Goal: Information Seeking & Learning: Find specific fact

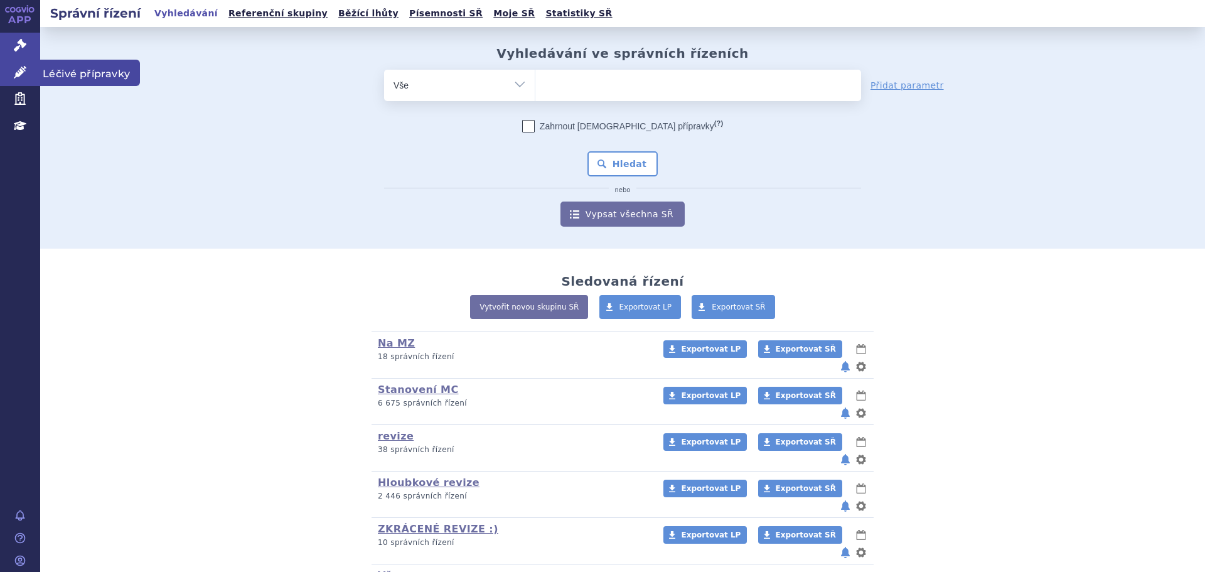
click at [29, 69] on link "Léčivé přípravky" at bounding box center [20, 73] width 40 height 26
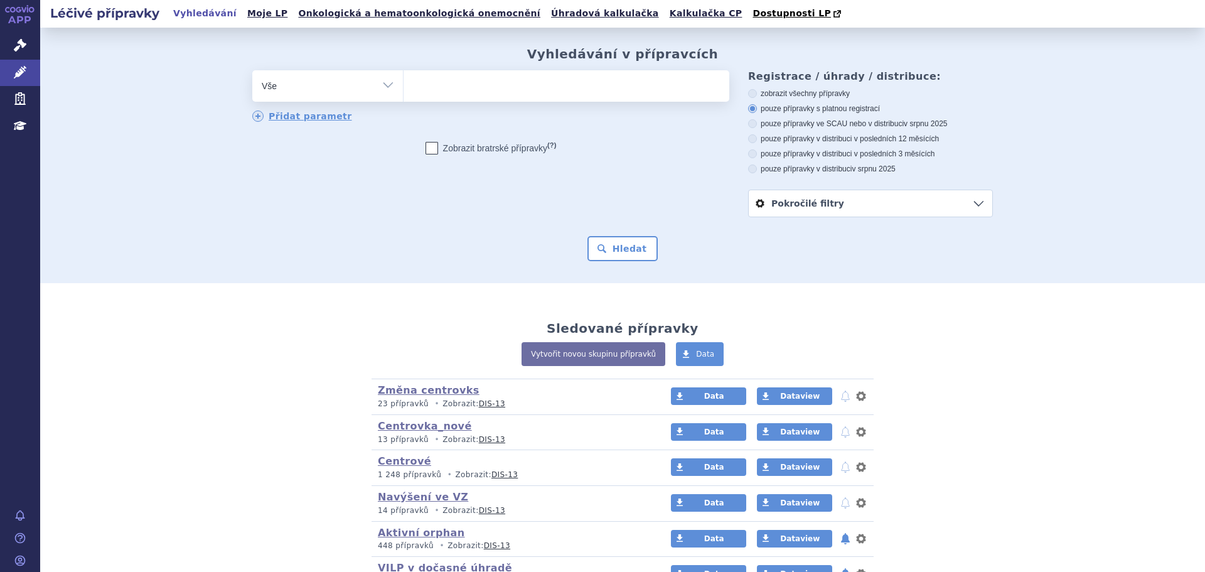
click at [559, 87] on ul at bounding box center [566, 83] width 326 height 26
click at [403, 87] on select at bounding box center [403, 85] width 1 height 31
type input "za"
type input "zave"
type input "zavesc"
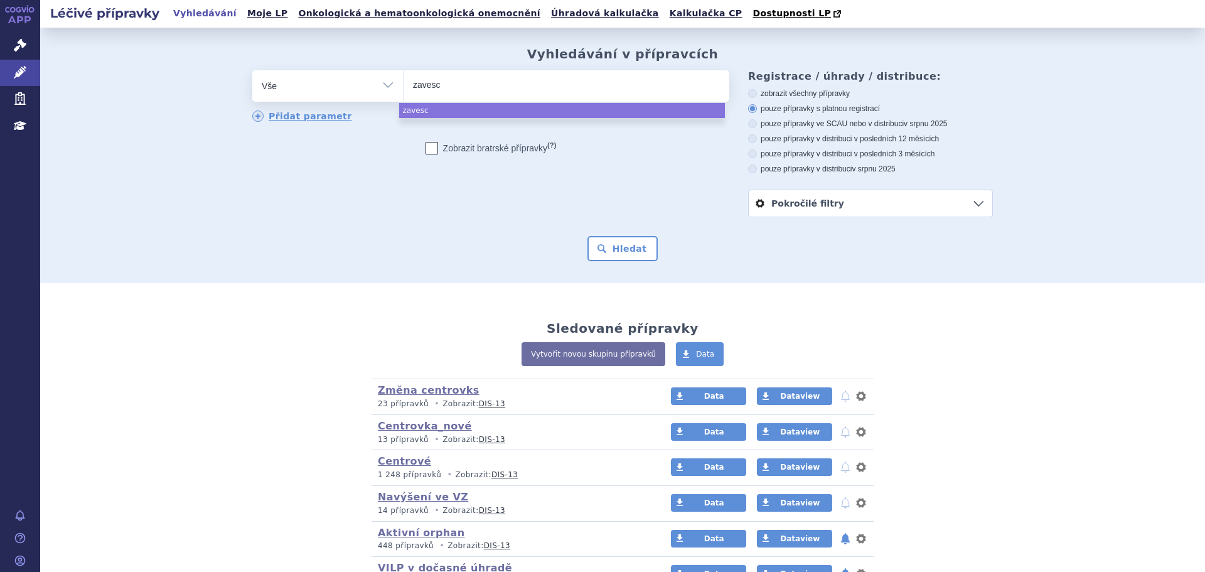
type input "zavesca"
select select "zavesca"
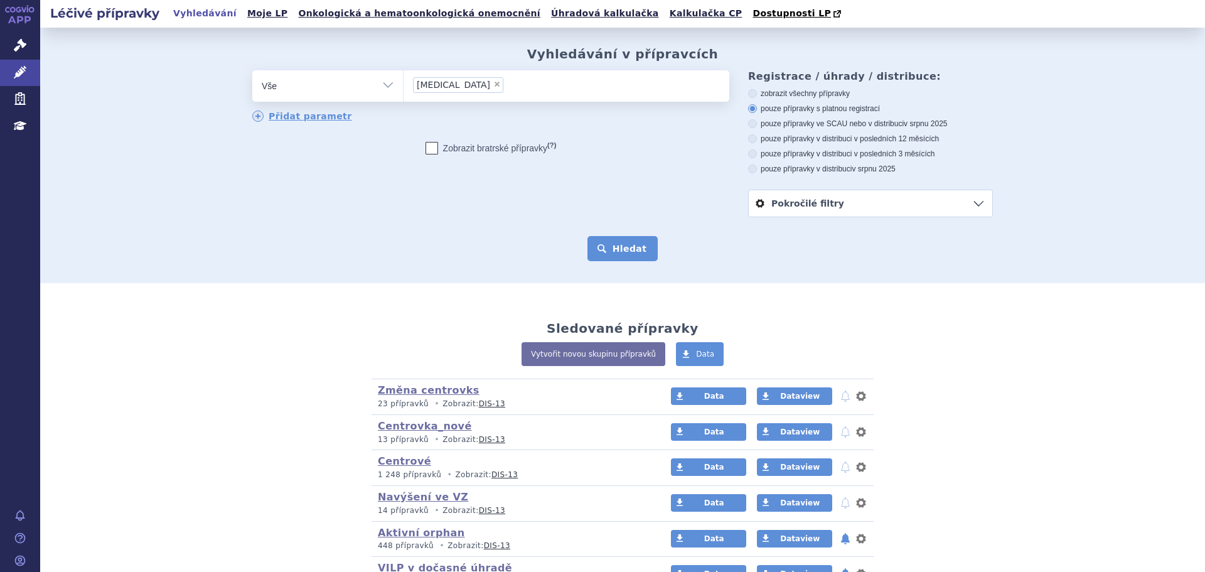
click at [616, 245] on button "Hledat" at bounding box center [622, 248] width 71 height 25
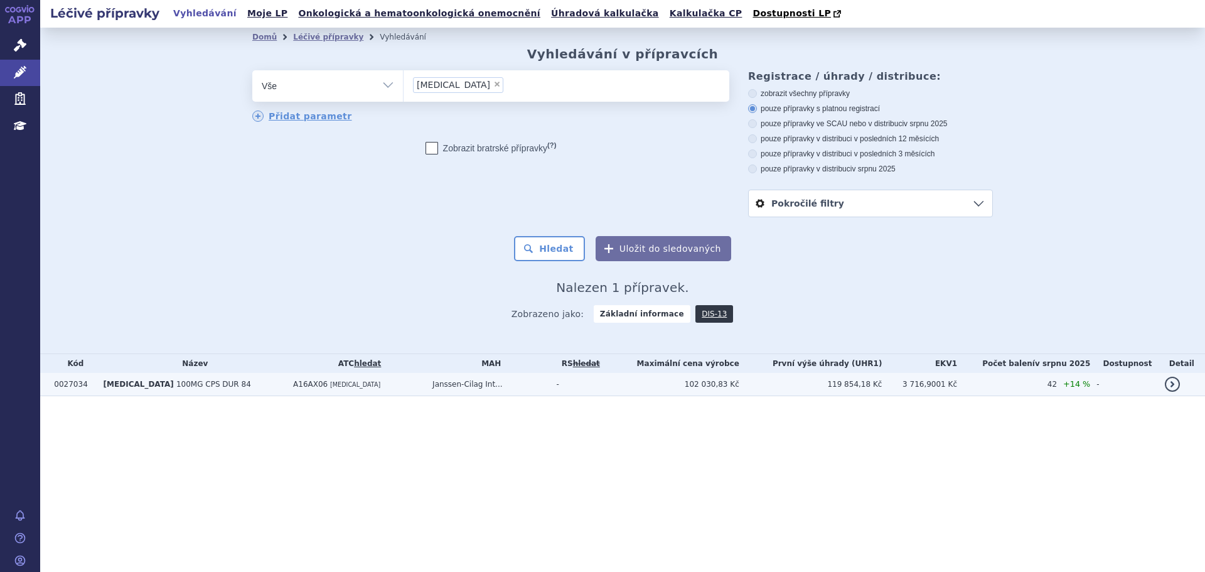
click at [569, 381] on td "-" at bounding box center [577, 384] width 55 height 23
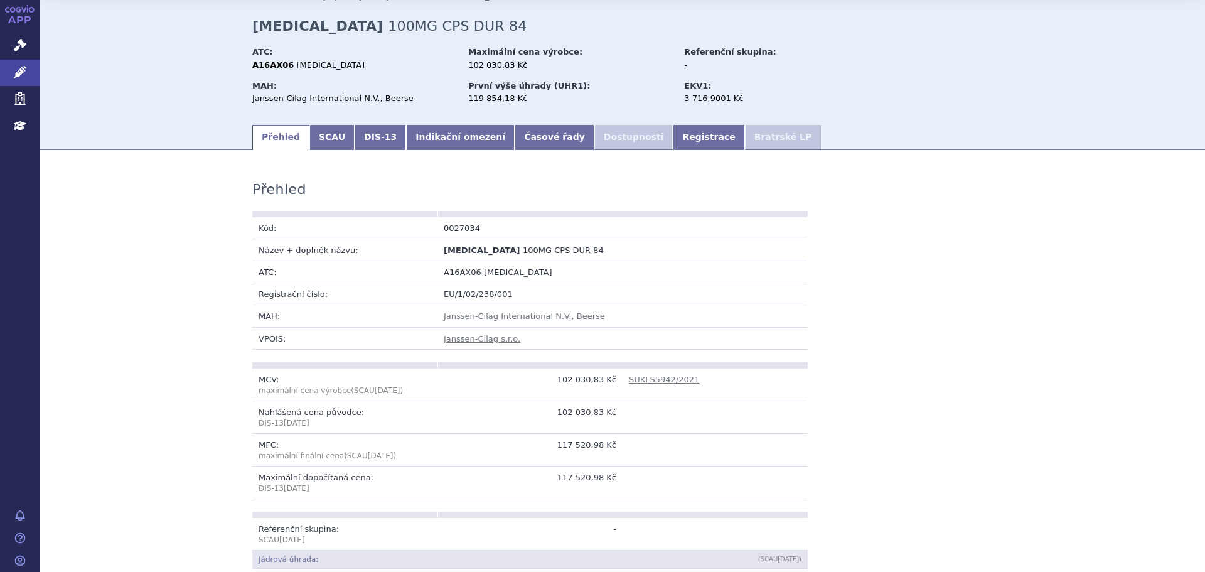
scroll to position [63, 0]
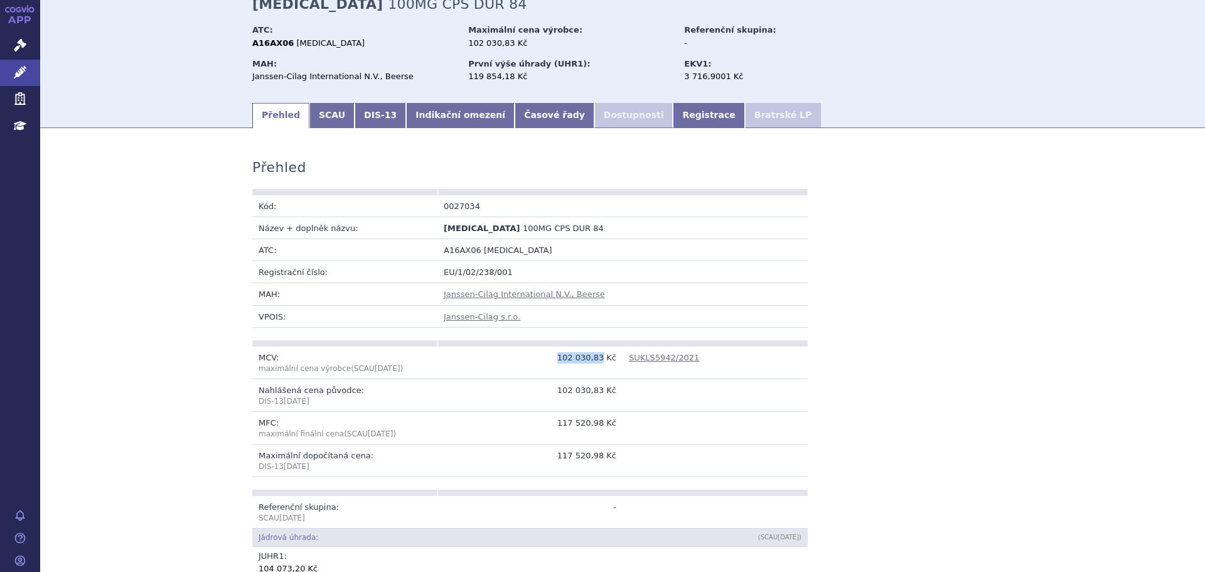
drag, startPoint x: 563, startPoint y: 356, endPoint x: 600, endPoint y: 359, distance: 36.5
click at [600, 359] on td "102 030,83 Kč" at bounding box center [529, 362] width 185 height 33
copy td "102 030,83"
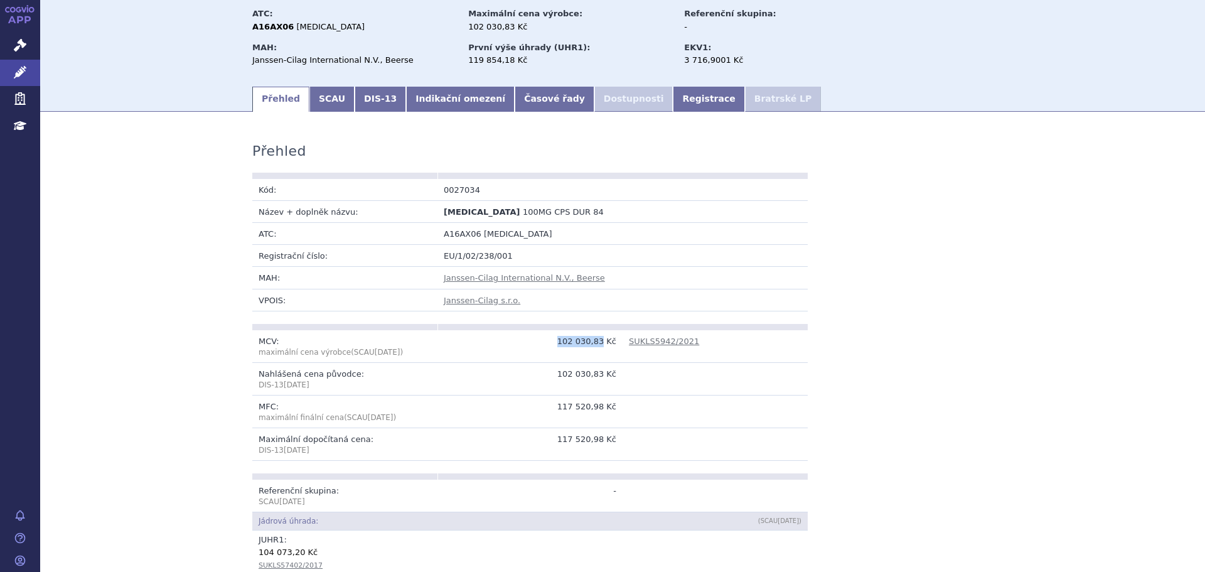
scroll to position [125, 0]
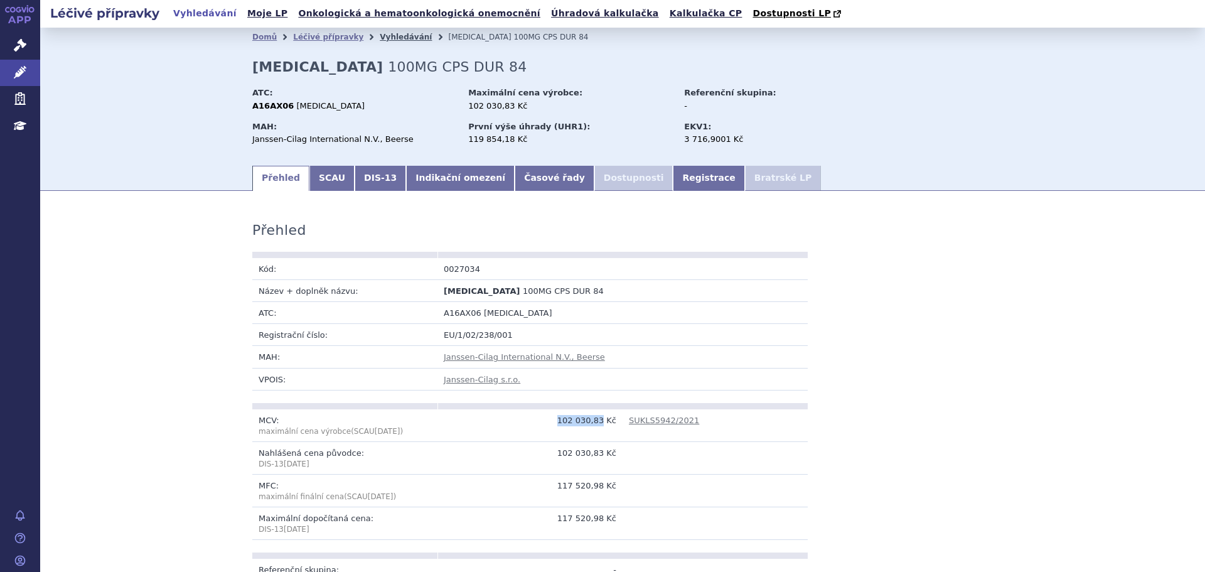
click at [380, 41] on link "Vyhledávání" at bounding box center [406, 37] width 52 height 9
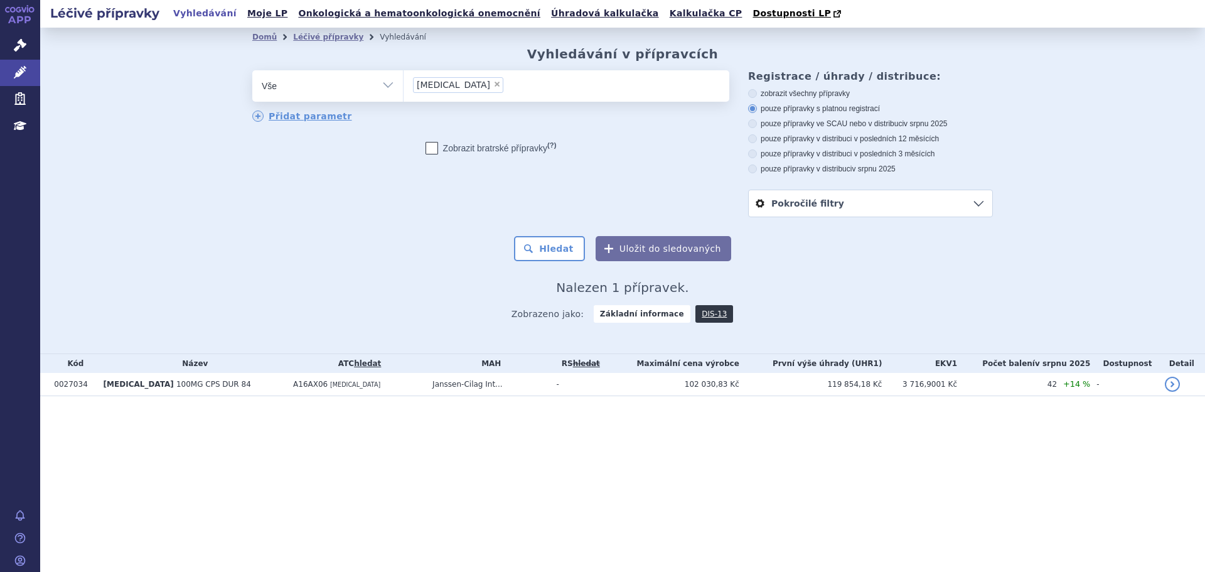
click at [493, 85] on span "×" at bounding box center [497, 84] width 8 height 8
click at [403, 85] on select "[MEDICAL_DATA]" at bounding box center [403, 85] width 1 height 31
select select
type input "fs"
type input "fsm"
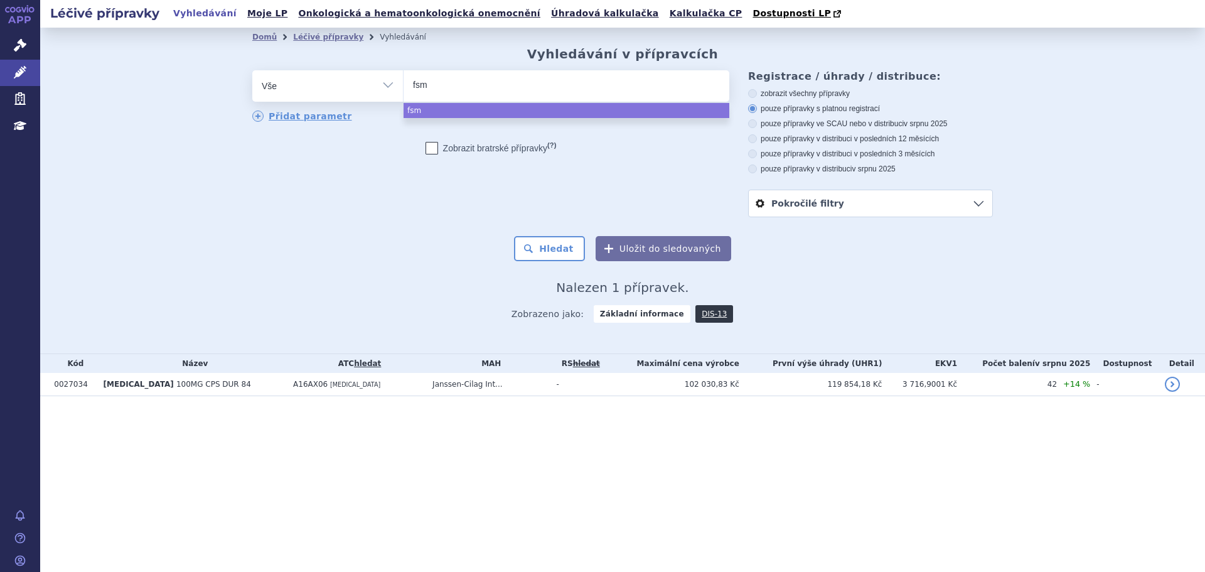
type input "fsme"
select select "fsme"
click at [536, 240] on button "Hledat" at bounding box center [549, 248] width 71 height 25
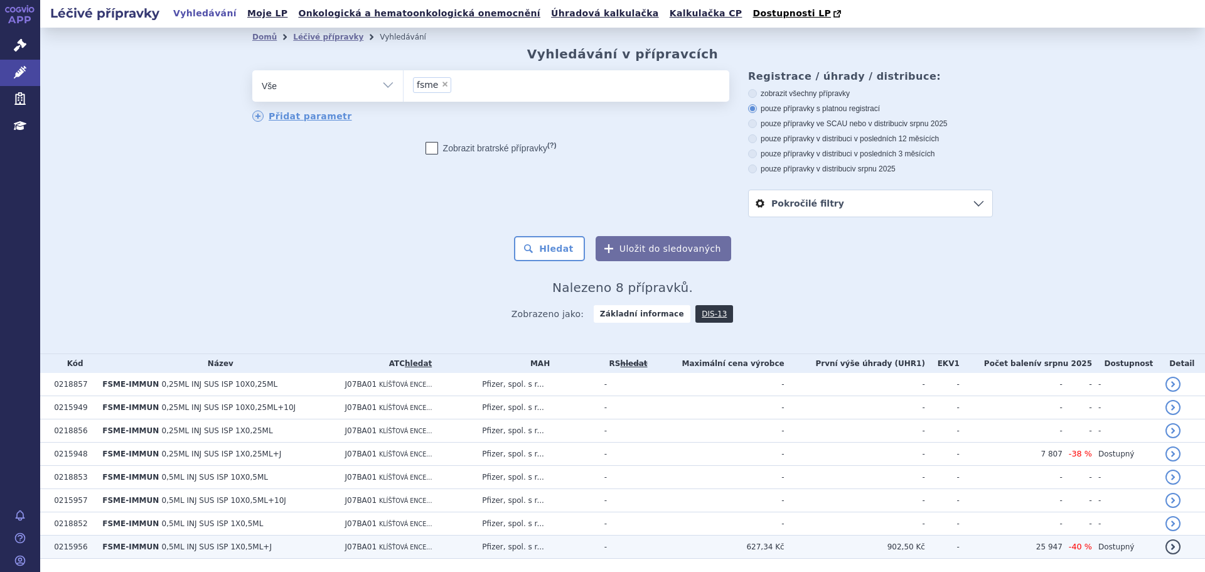
scroll to position [38, 0]
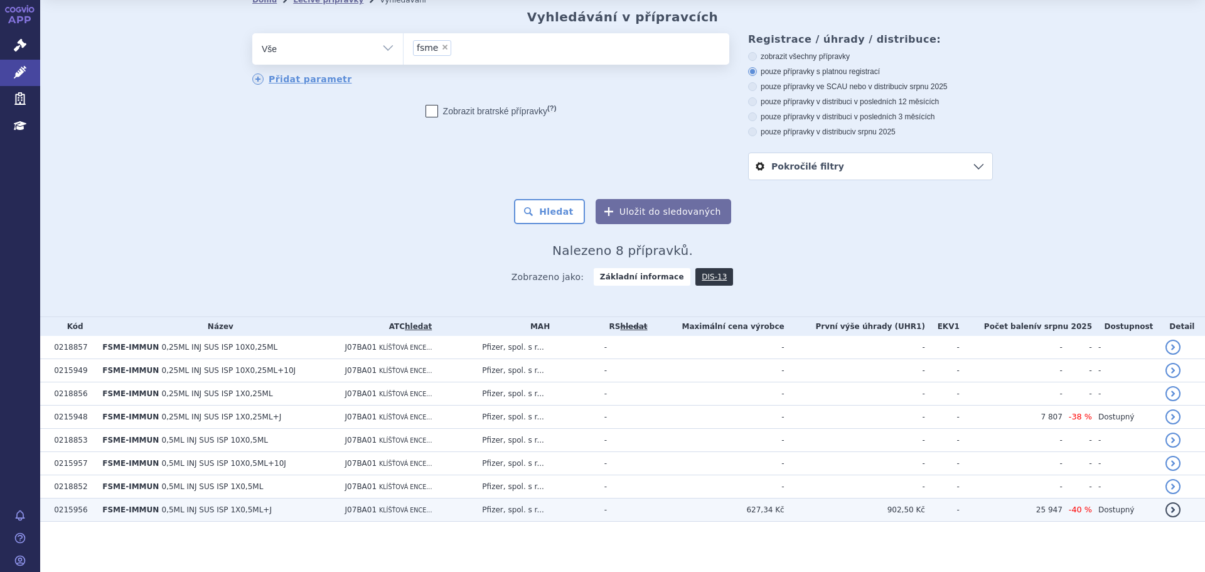
click at [597, 520] on td "Pfizer, spol. s r..." at bounding box center [537, 509] width 122 height 23
